Goal: Navigation & Orientation: Find specific page/section

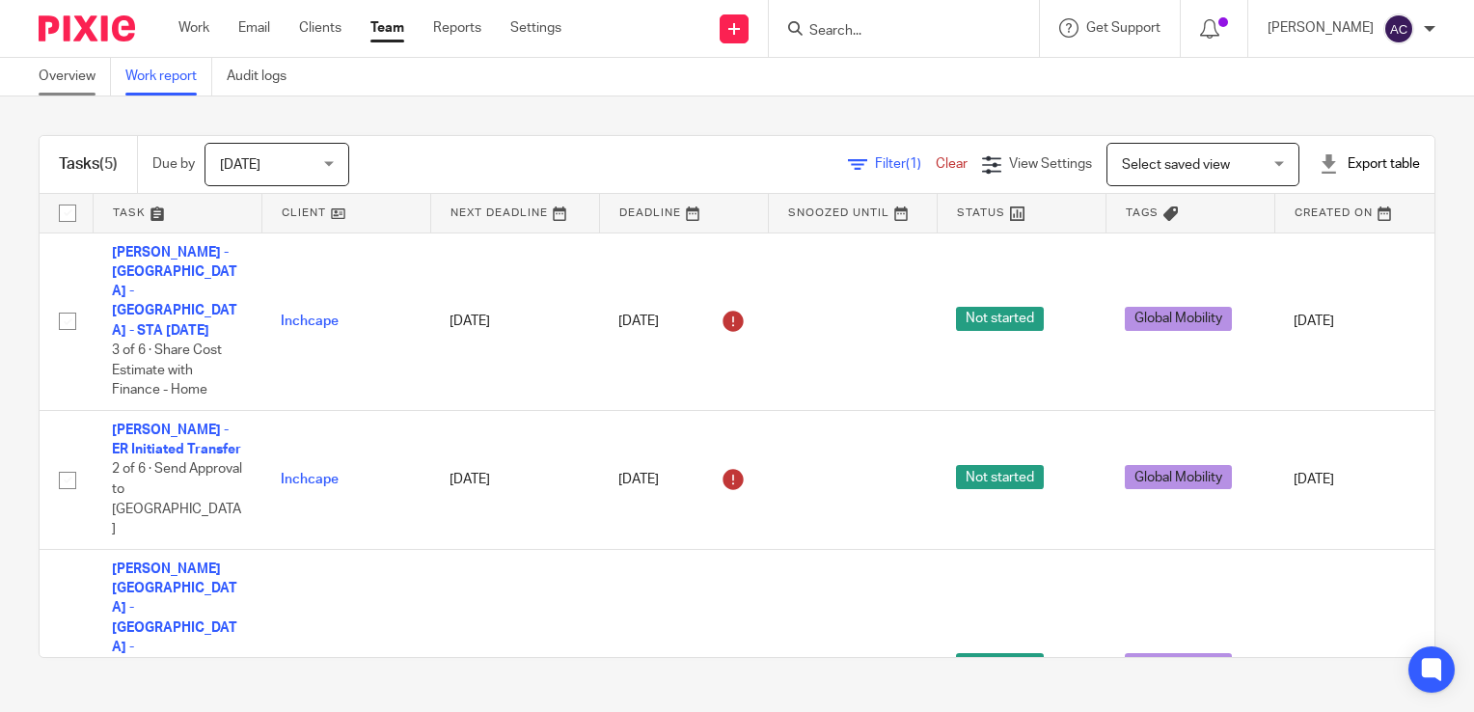
click at [73, 87] on link "Overview" at bounding box center [75, 77] width 72 height 38
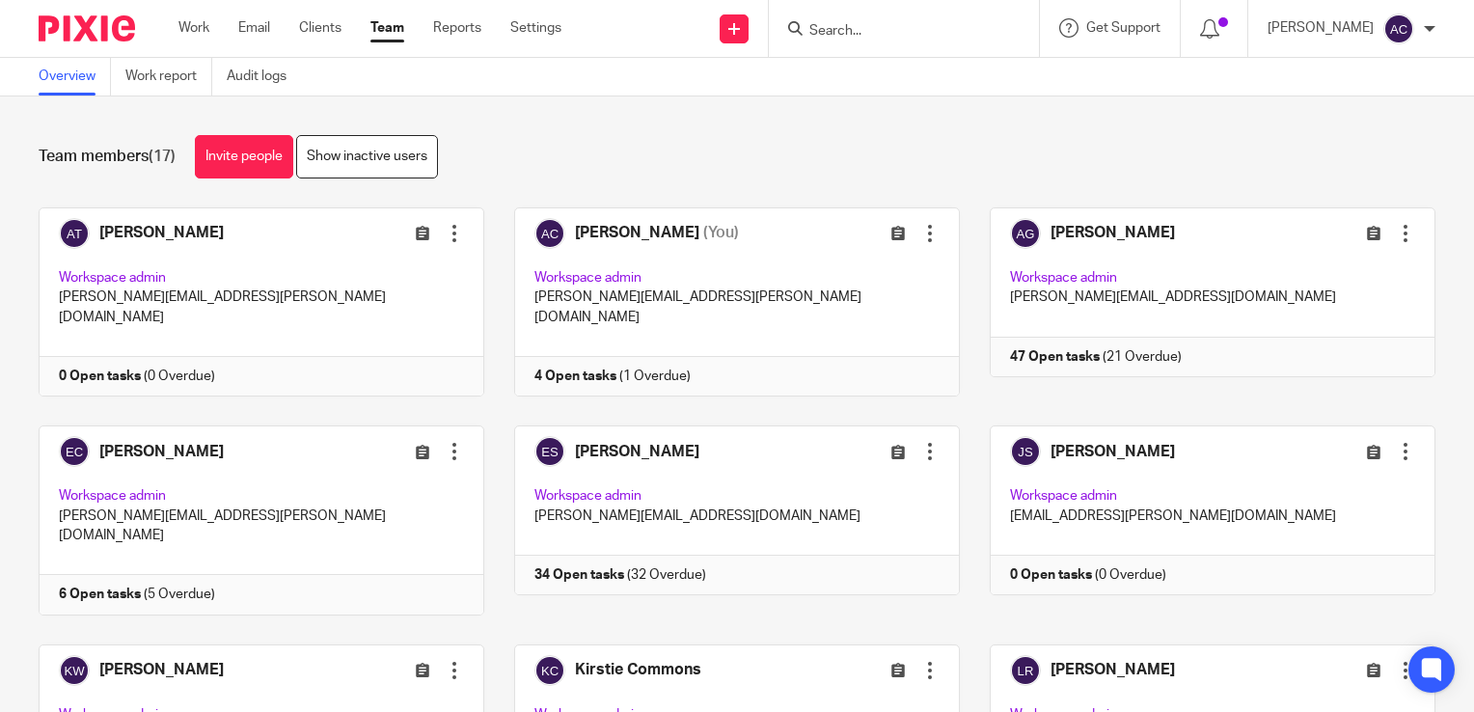
click at [329, 29] on link "Clients" at bounding box center [320, 27] width 42 height 19
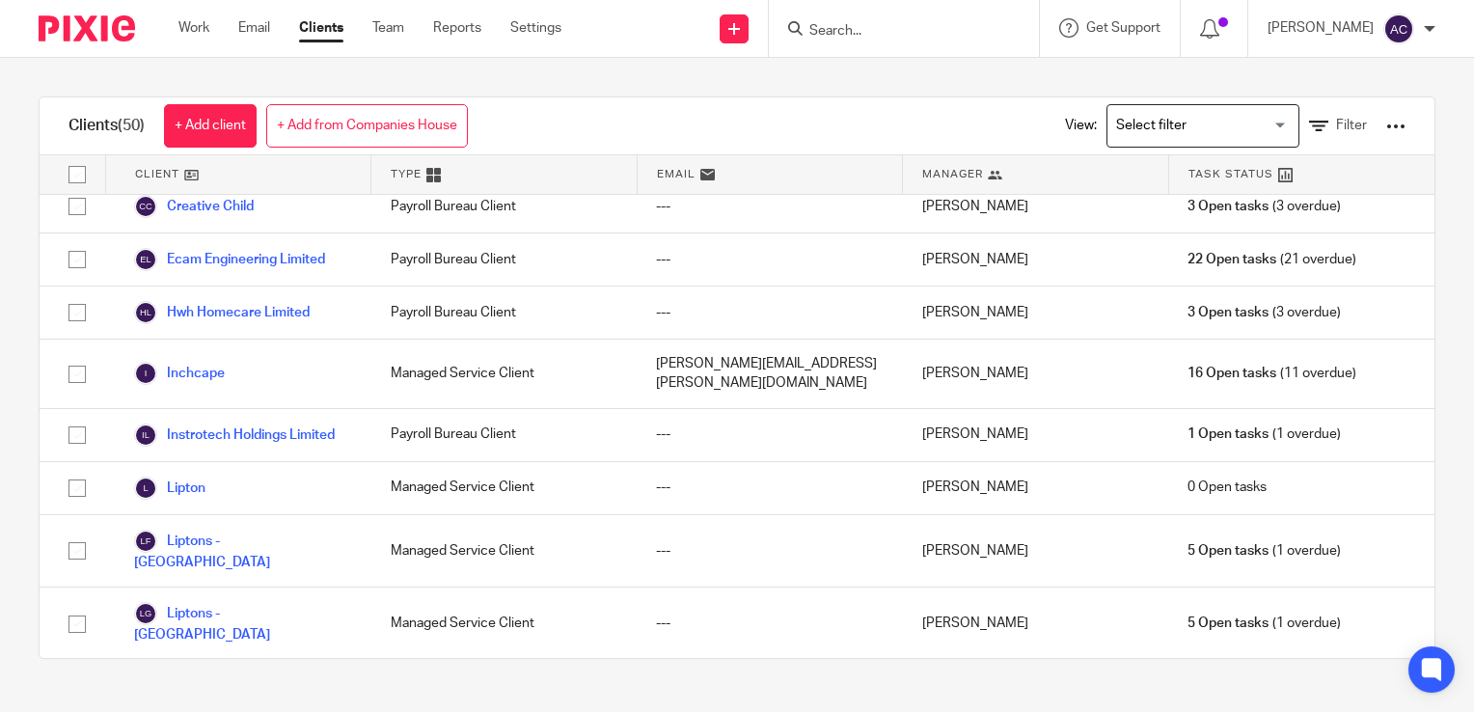
scroll to position [509, 0]
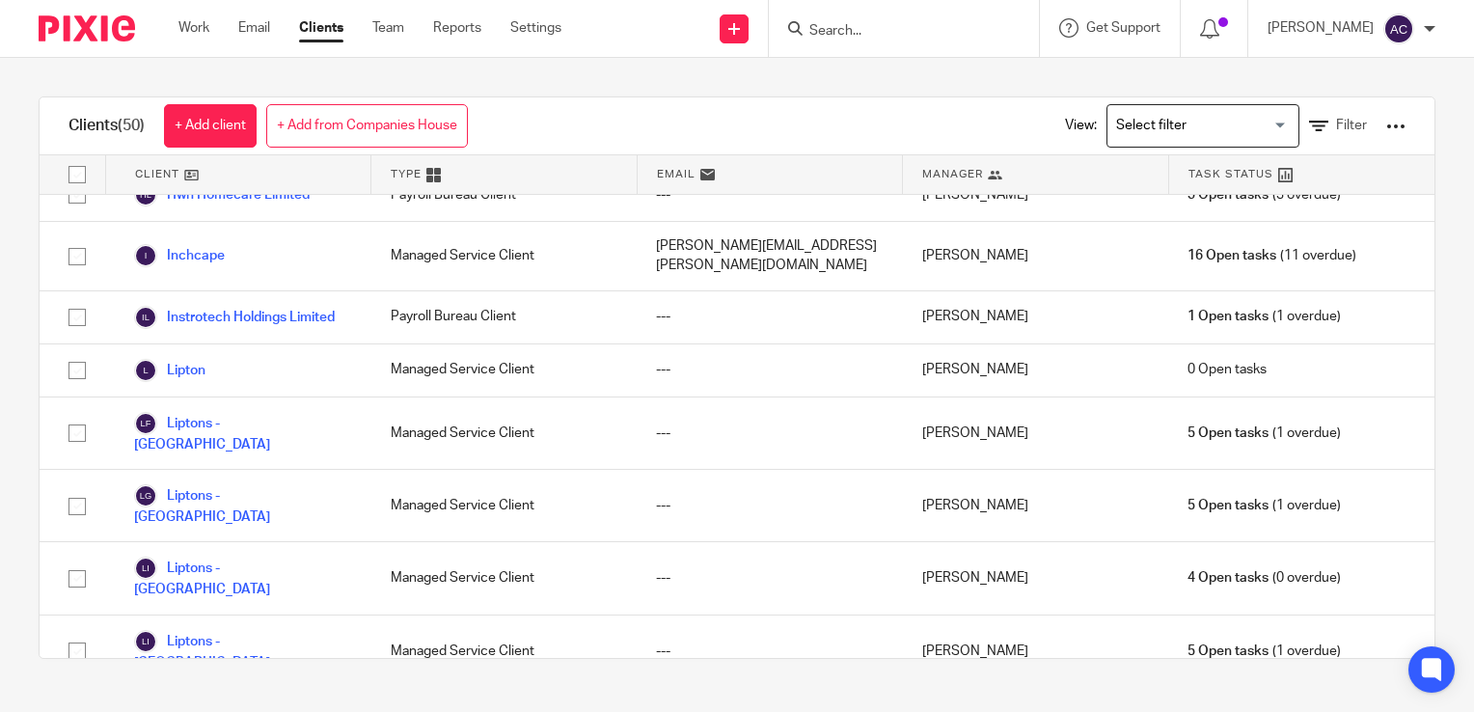
click at [202, 41] on div "Work Email Clients Team Reports Settings Work Email Clients Team Reports Settin…" at bounding box center [374, 28] width 431 height 57
click at [192, 29] on link "Work" at bounding box center [193, 27] width 31 height 19
